Goal: Task Accomplishment & Management: Manage account settings

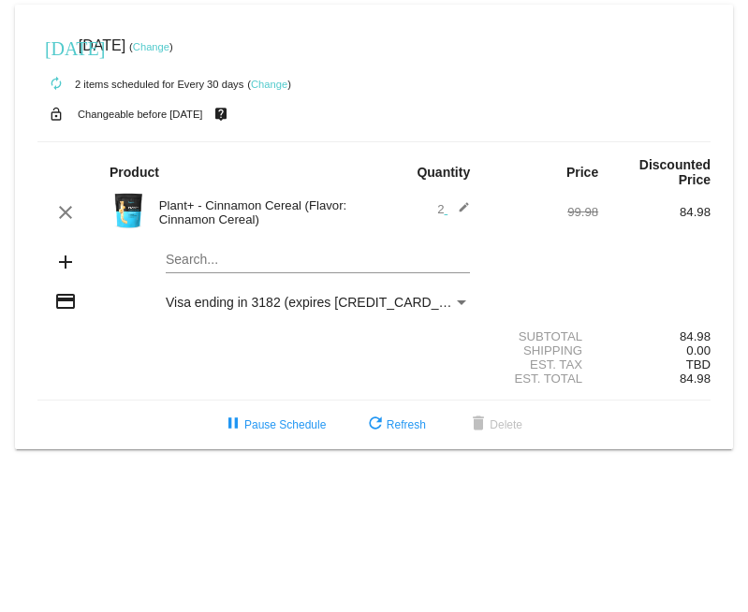
click at [276, 86] on link "Change" at bounding box center [269, 84] width 36 height 11
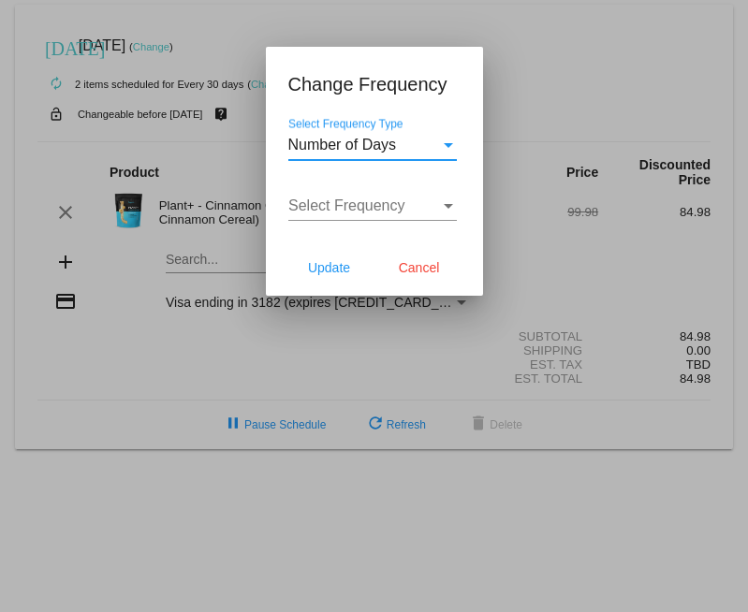
click at [420, 151] on div "Number of Days" at bounding box center [364, 145] width 152 height 17
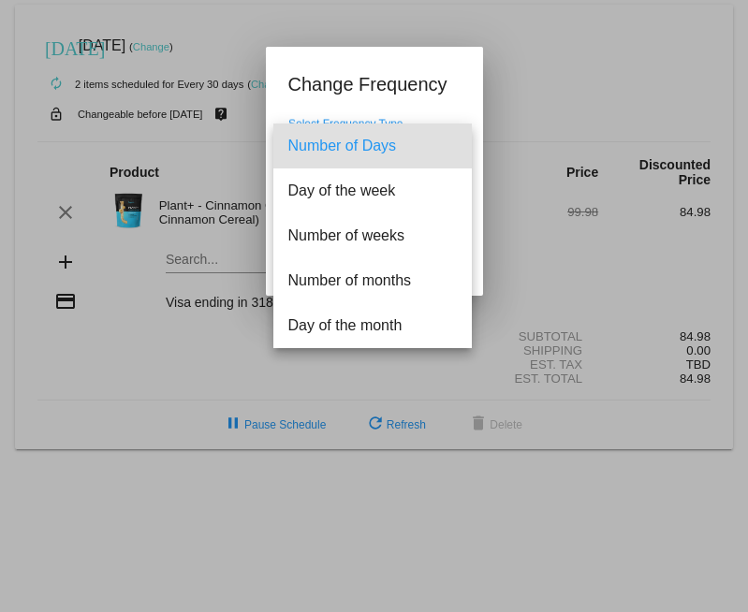
click at [421, 150] on span "Number of Days" at bounding box center [372, 146] width 168 height 45
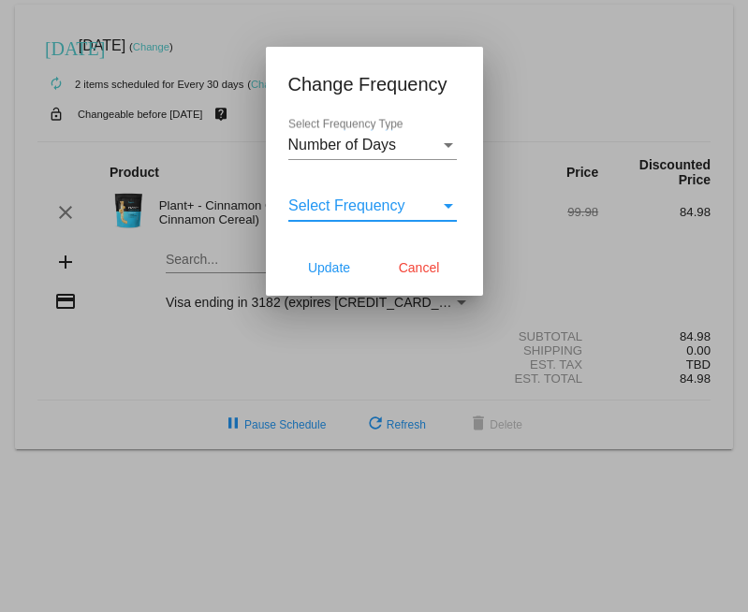
click at [401, 213] on span "Select Frequency" at bounding box center [346, 205] width 117 height 16
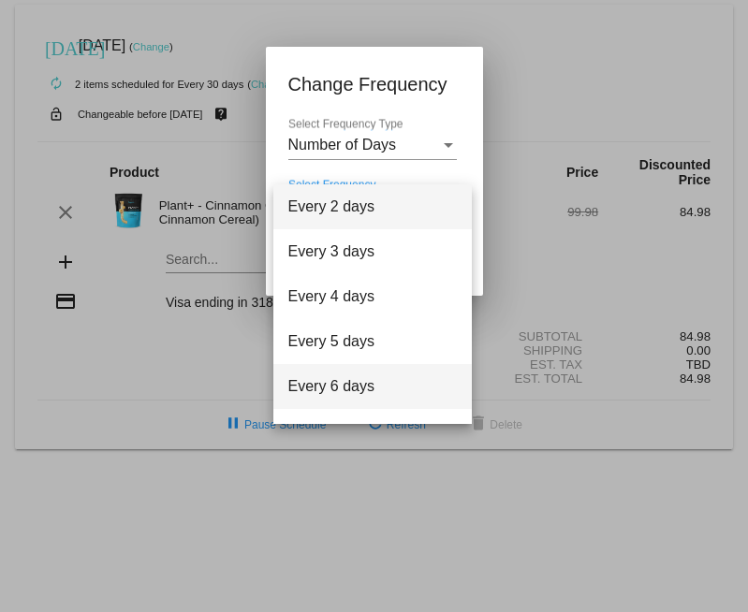
scroll to position [75, 0]
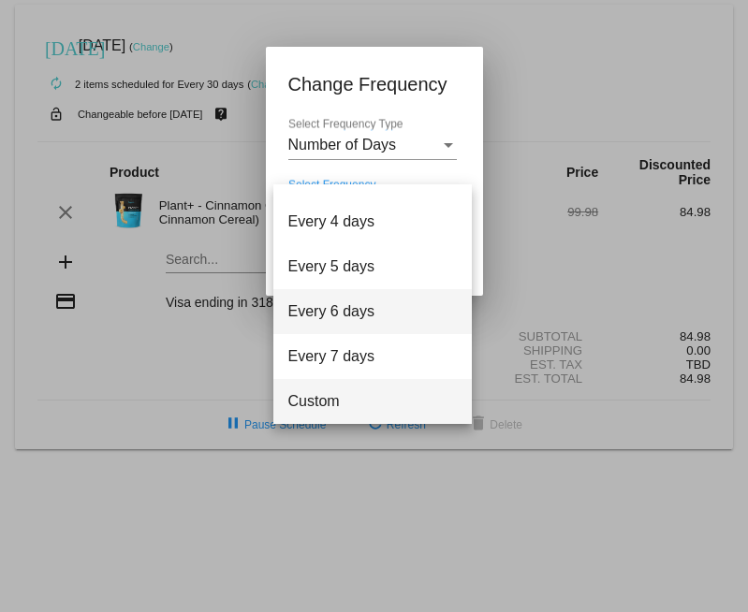
click at [348, 400] on span "Custom" at bounding box center [372, 401] width 168 height 45
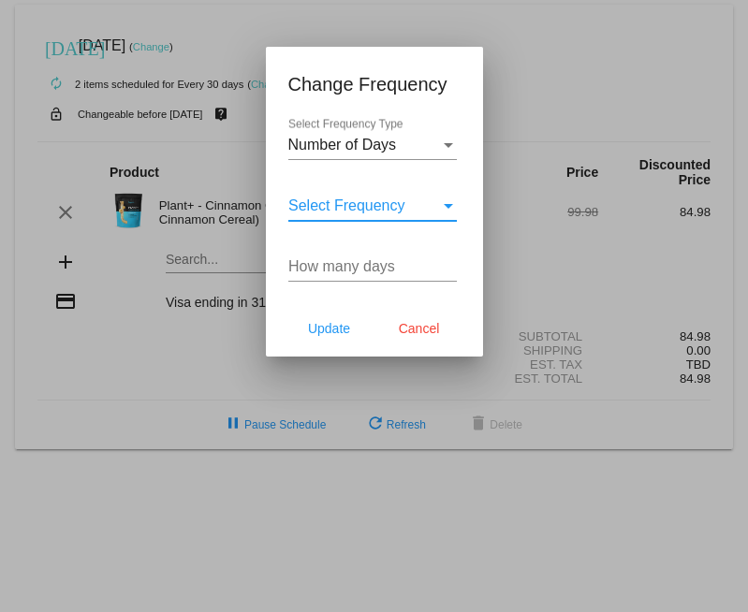
click at [364, 269] on input "How many days" at bounding box center [372, 266] width 168 height 17
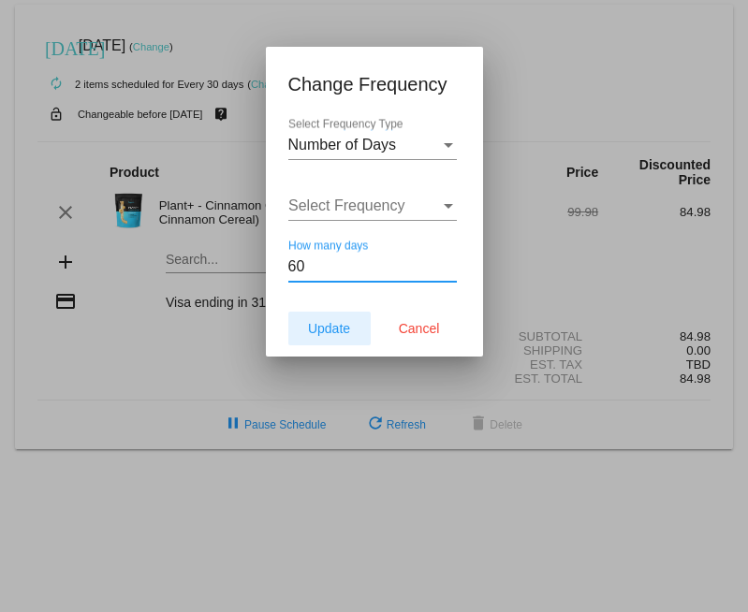
type input "60"
click at [337, 321] on button "Update" at bounding box center [329, 329] width 82 height 34
